Goal: Find specific page/section: Find specific page/section

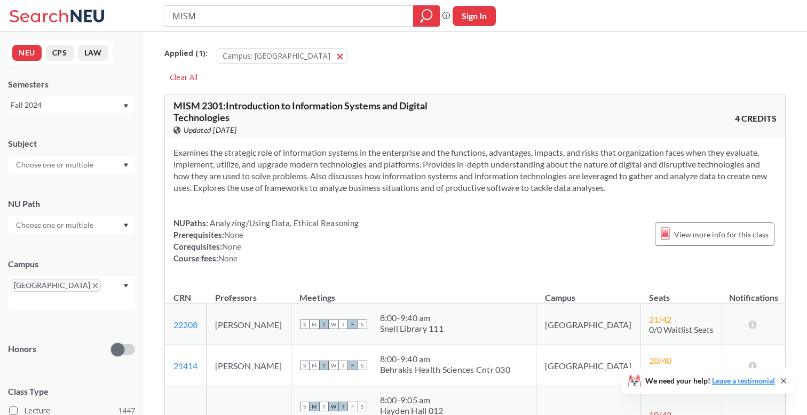
click at [388, 145] on div "Examines the strategic role of information systems in the enterprise and the fu…" at bounding box center [475, 209] width 620 height 143
drag, startPoint x: 212, startPoint y: 22, endPoint x: 129, endPoint y: 17, distance: 83.4
click at [129, 18] on div "MISM Phrase search guarantees the exact search appears in the results. Ex. If y…" at bounding box center [403, 16] width 807 height 32
type input "FINA 4412"
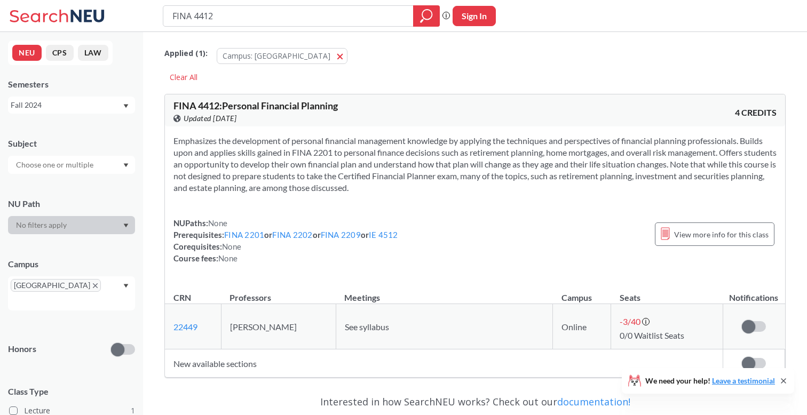
click at [70, 104] on div "Fall 2024" at bounding box center [66, 105] width 111 height 12
click at [70, 124] on div "Fall 2025" at bounding box center [74, 129] width 121 height 12
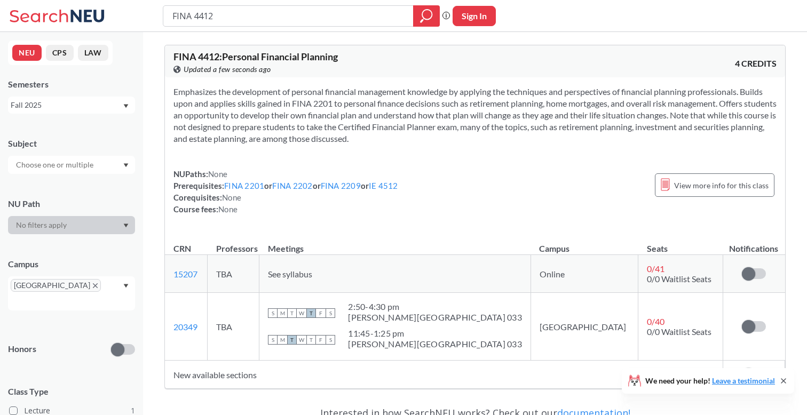
scroll to position [50, 0]
